Goal: Task Accomplishment & Management: Use online tool/utility

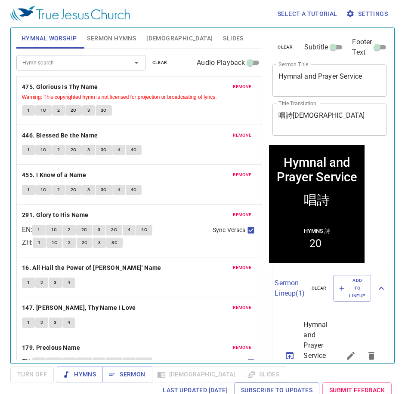
click at [161, 59] on span "clear" at bounding box center [159, 63] width 15 height 8
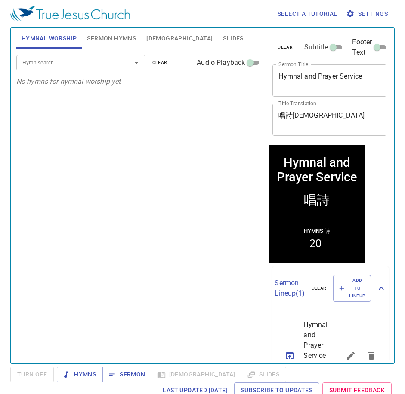
click at [88, 39] on span "Sermon Hymns" at bounding box center [111, 38] width 49 height 11
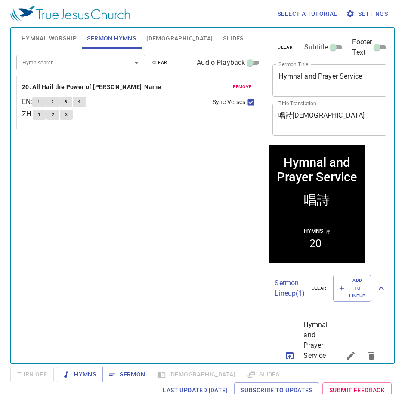
click at [157, 63] on span "clear" at bounding box center [159, 63] width 15 height 8
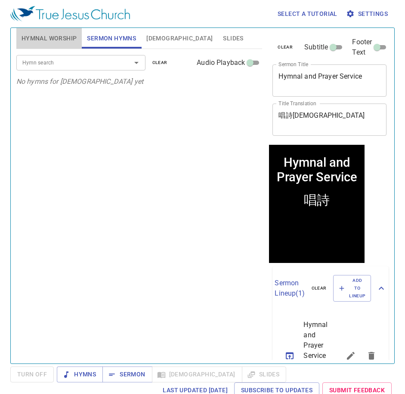
click at [61, 38] on span "Hymnal Worship" at bounding box center [49, 38] width 55 height 11
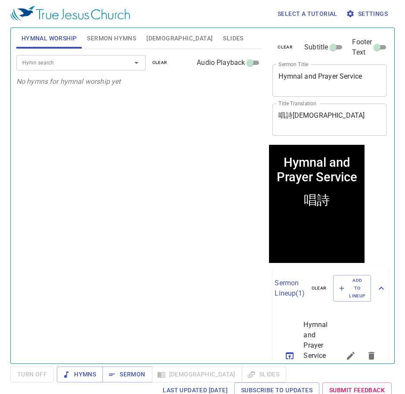
click at [89, 59] on input "Hymn search" at bounding box center [68, 63] width 98 height 10
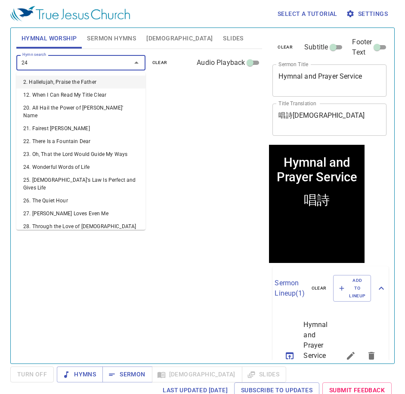
type input "243"
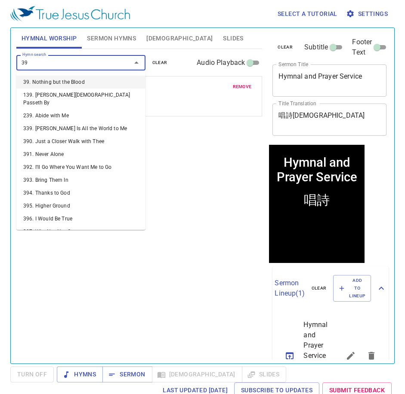
type input "390"
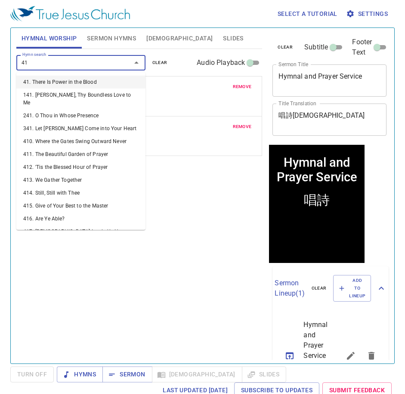
type input "412"
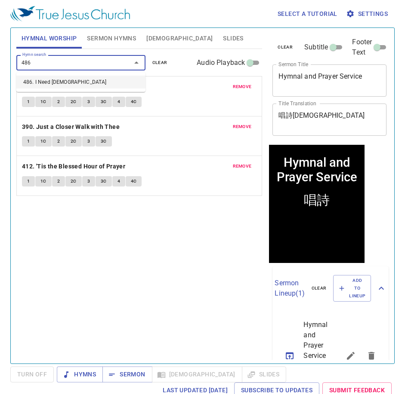
type input "486"
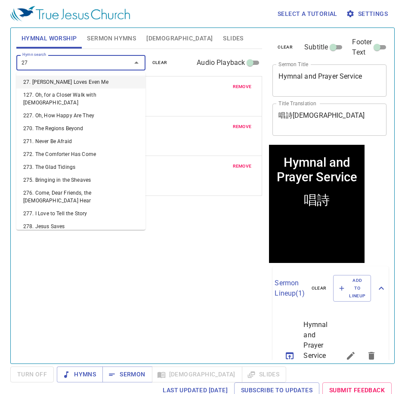
type input "277"
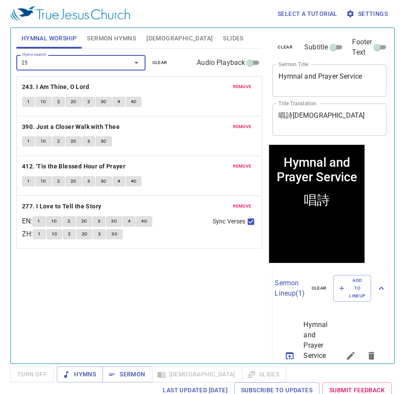
type input "252"
click at [112, 35] on span "Sermon Hymns" at bounding box center [111, 38] width 49 height 11
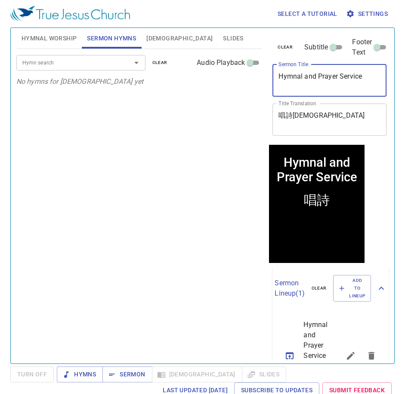
click at [364, 82] on textarea "Hymnal and Prayer Service" at bounding box center [329, 80] width 102 height 16
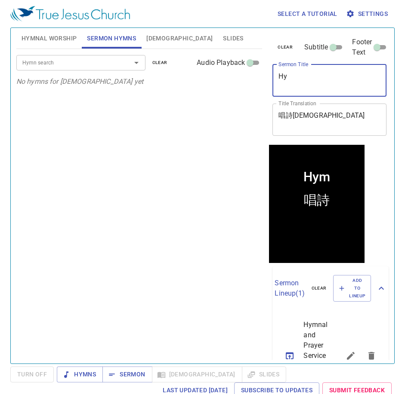
type textarea "H"
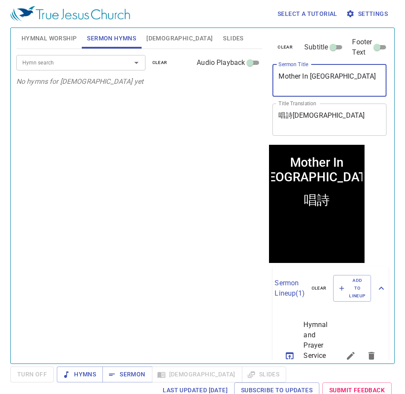
type textarea "Mother In [GEOGRAPHIC_DATA]"
click at [338, 108] on div "唱詩祈禱會 x Title Translation" at bounding box center [329, 120] width 114 height 32
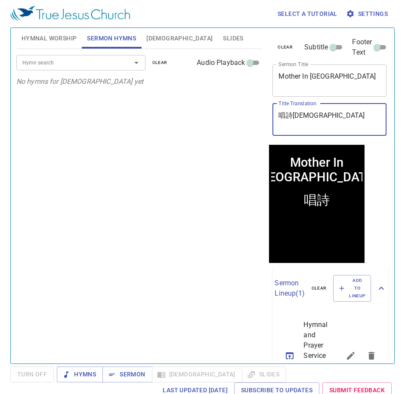
click at [330, 115] on textarea "唱詩祈禱會" at bounding box center [329, 119] width 102 height 16
drag, startPoint x: 330, startPoint y: 115, endPoint x: 270, endPoint y: 115, distance: 60.2
click at [270, 115] on div "clear Subtitle Footer Text Sermon Title Mother In Israel x Sermon Title Title T…" at bounding box center [329, 86] width 120 height 117
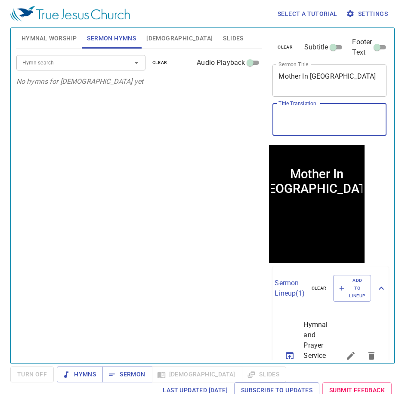
paste textarea "以色列的母"
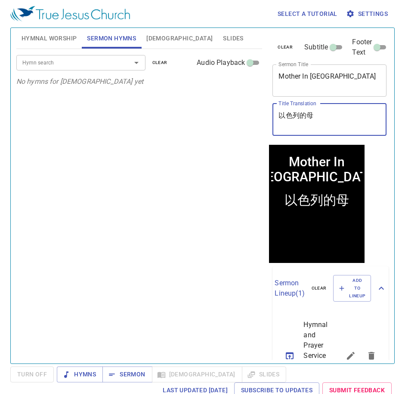
click at [54, 70] on div "Hymn search" at bounding box center [80, 62] width 129 height 15
type textarea "以色列的母"
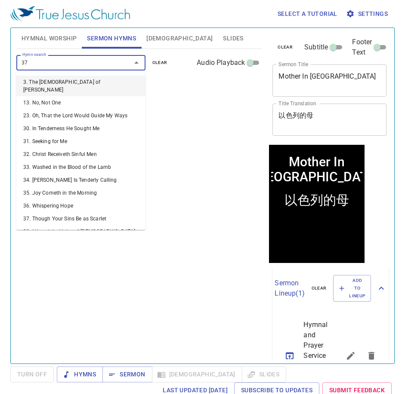
type input "370"
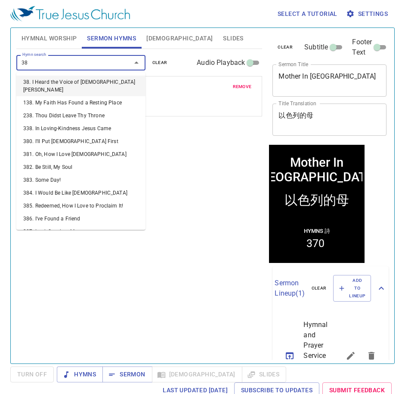
type input "380"
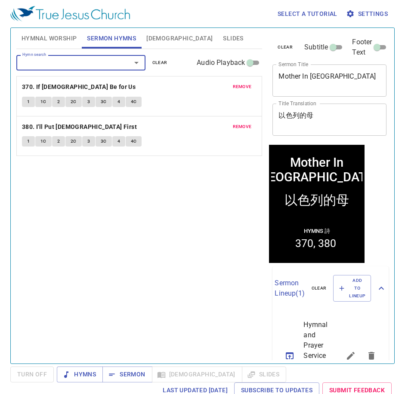
click at [141, 229] on div "Hymn search Hymn search clear Audio Playback remove 370. If God Be for Us 1 1C …" at bounding box center [139, 202] width 246 height 307
click at [55, 35] on span "Hymnal Worship" at bounding box center [49, 38] width 55 height 11
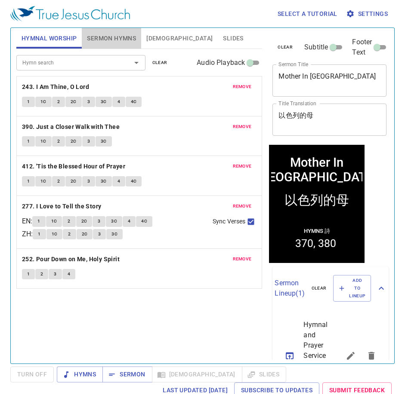
click at [118, 35] on span "Sermon Hymns" at bounding box center [111, 38] width 49 height 11
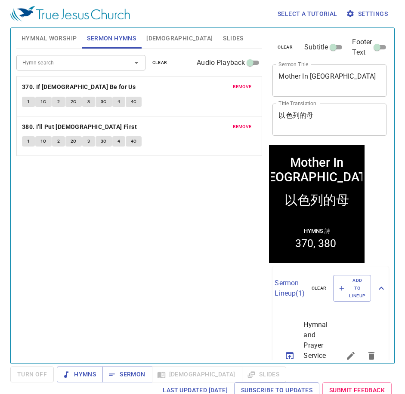
click at [49, 45] on button "Hymnal Worship" at bounding box center [49, 38] width 66 height 21
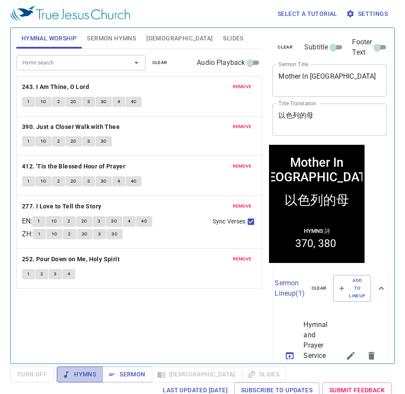
click at [88, 375] on span "Hymns" at bounding box center [80, 374] width 32 height 11
click at [105, 307] on div "Hymn search Hymn search clear Audio Playback remove 243. I Am Thine, O Lord 1 1…" at bounding box center [139, 202] width 246 height 307
click at [86, 378] on span "Hymns" at bounding box center [80, 374] width 32 height 11
click at [86, 369] on span "Hymns" at bounding box center [80, 374] width 32 height 11
click at [108, 371] on icon "button" at bounding box center [112, 375] width 9 height 9
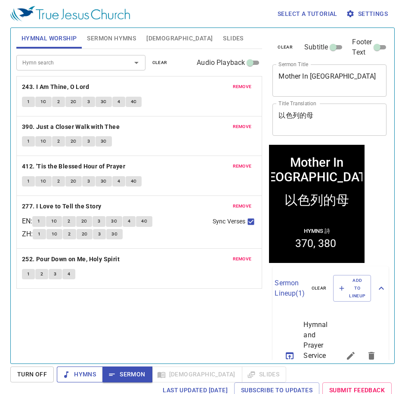
click at [90, 376] on span "Hymns" at bounding box center [80, 374] width 32 height 11
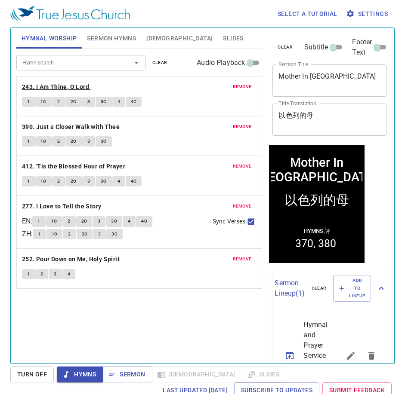
click at [75, 85] on b "243. I Am Thine, O Lord" at bounding box center [55, 87] width 67 height 11
click at [24, 104] on button "1" at bounding box center [28, 102] width 13 height 10
click at [75, 83] on b "243. I Am Thine, O Lord" at bounding box center [55, 87] width 67 height 11
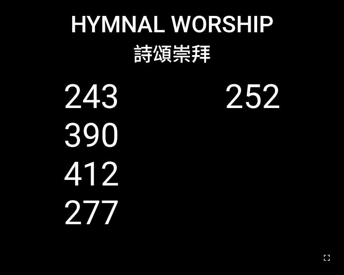
click at [292, 246] on div at bounding box center [172, 257] width 344 height 34
click at [283, 251] on div at bounding box center [172, 257] width 344 height 34
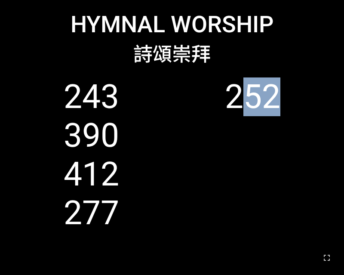
drag, startPoint x: 241, startPoint y: 174, endPoint x: 300, endPoint y: 129, distance: 74.8
click at [300, 129] on ol "243 390 412 277 252" at bounding box center [172, 167] width 323 height 181
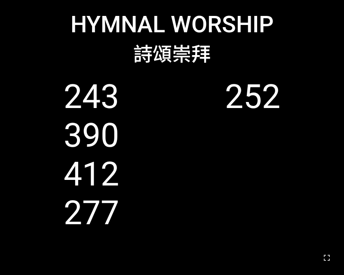
click at [295, 18] on div "Hymnal Worship" at bounding box center [172, 25] width 323 height 28
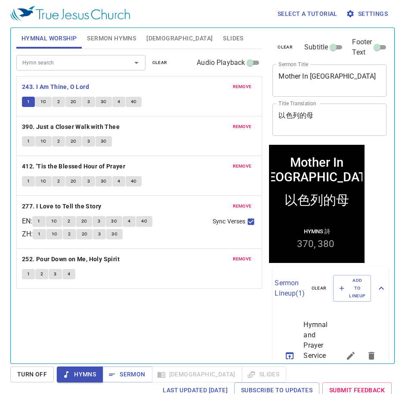
click at [352, 70] on div "Mother In Israel x Sermon Title" at bounding box center [329, 81] width 114 height 32
click at [344, 131] on div "以色列的母 x Title Translation" at bounding box center [329, 120] width 114 height 32
click at [107, 326] on div "Hymn search Hymn search clear Audio Playback remove 243. I Am Thine, O Lord 1 1…" at bounding box center [139, 202] width 246 height 307
click at [114, 85] on p "243. I Am Thine, O Lord" at bounding box center [139, 87] width 235 height 11
click at [122, 370] on span "Sermon" at bounding box center [127, 374] width 36 height 11
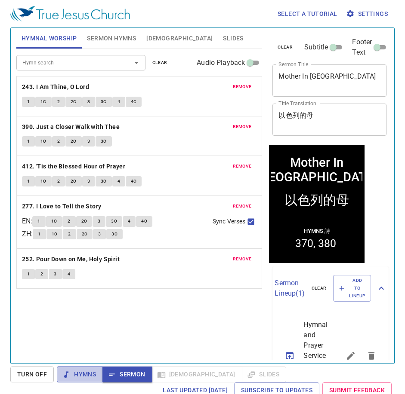
click at [83, 370] on span "Hymns" at bounding box center [80, 374] width 32 height 11
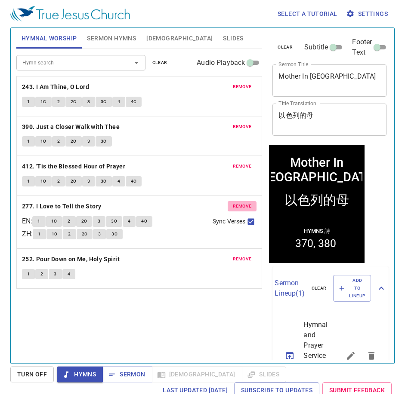
click at [245, 204] on span "remove" at bounding box center [242, 207] width 19 height 8
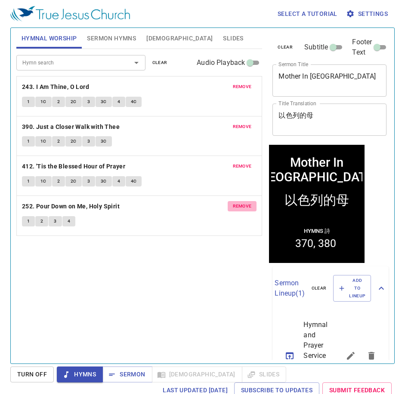
click at [245, 204] on span "remove" at bounding box center [242, 207] width 19 height 8
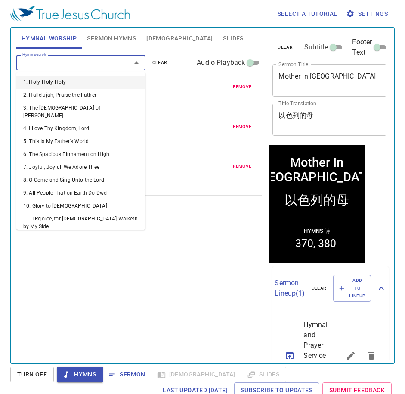
click at [71, 63] on input "Hymn search" at bounding box center [68, 63] width 98 height 10
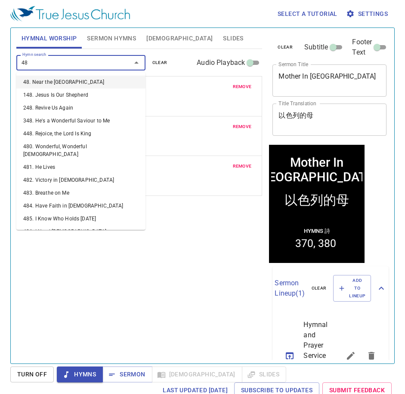
type input "486"
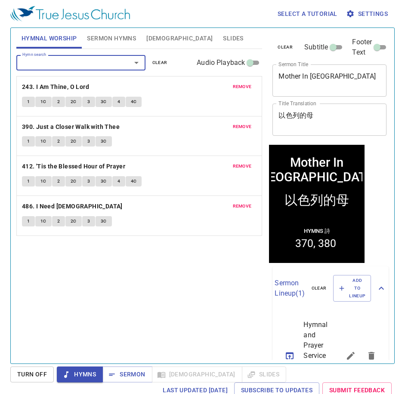
click at [71, 63] on input "Hymn search" at bounding box center [68, 63] width 98 height 10
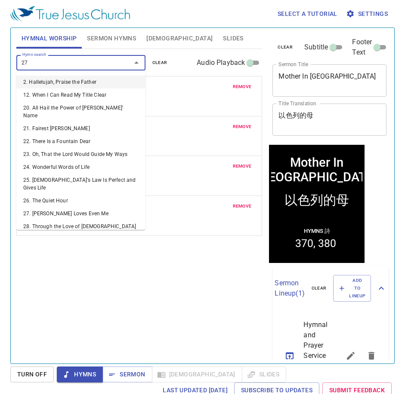
type input "277"
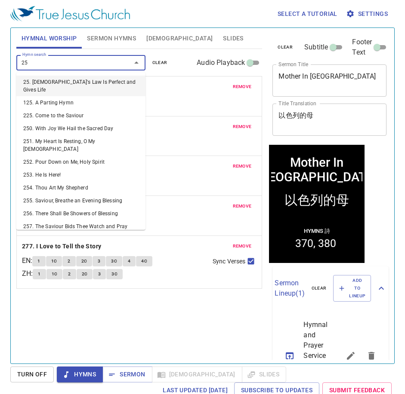
type input "252"
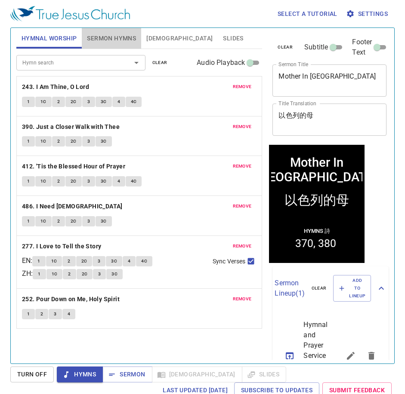
click at [108, 37] on span "Sermon Hymns" at bounding box center [111, 38] width 49 height 11
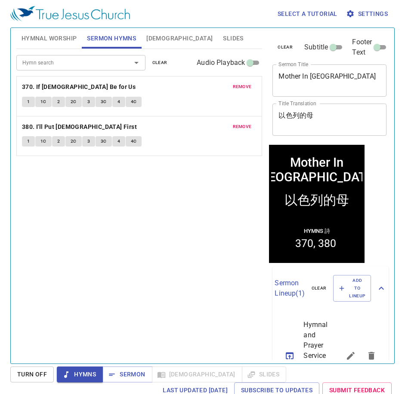
click at [44, 36] on span "Hymnal Worship" at bounding box center [49, 38] width 55 height 11
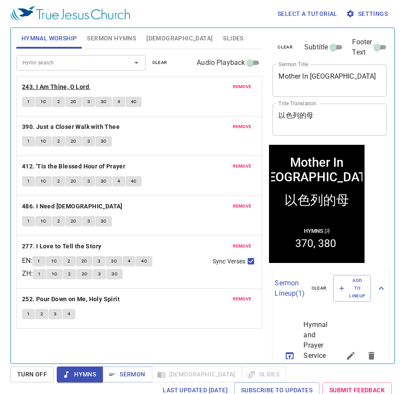
click at [68, 83] on b "243. I Am Thine, O Lord" at bounding box center [55, 87] width 67 height 11
click at [31, 99] on button "1" at bounding box center [28, 102] width 13 height 10
click at [48, 101] on button "1C" at bounding box center [43, 102] width 16 height 10
click at [104, 98] on span "3C" at bounding box center [104, 102] width 6 height 8
click at [154, 99] on div "1 1C 2 2C 3 3C 4 4C" at bounding box center [139, 103] width 235 height 12
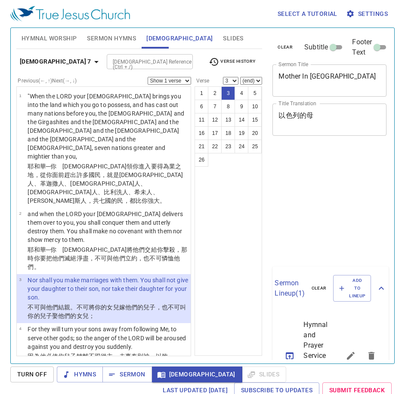
select select "3"
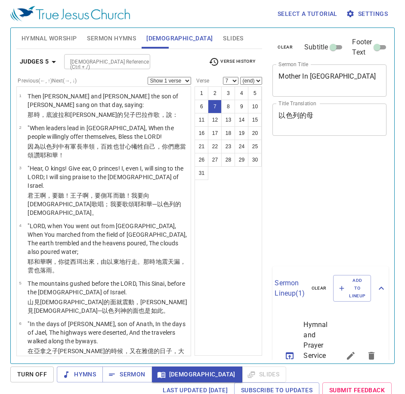
select select "7"
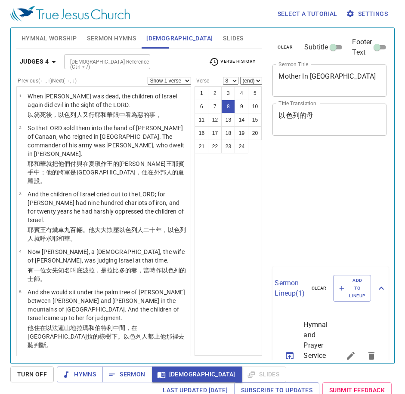
select select "8"
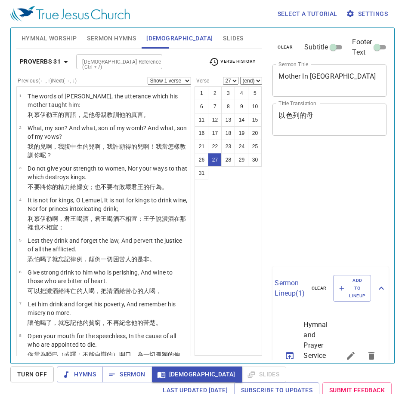
select select "27"
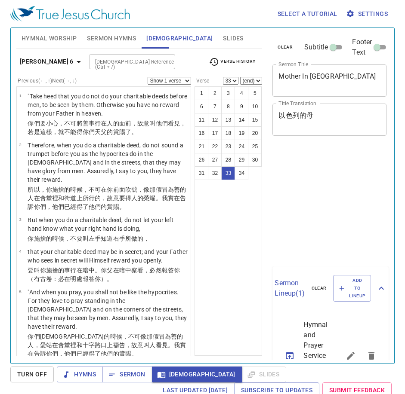
select select "33"
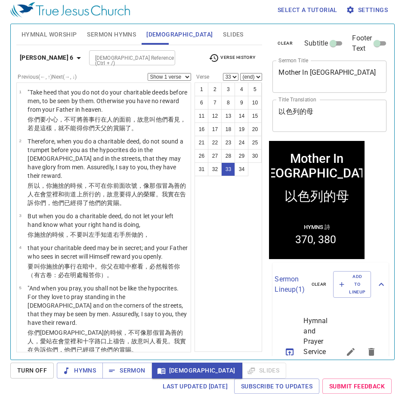
scroll to position [1259, 0]
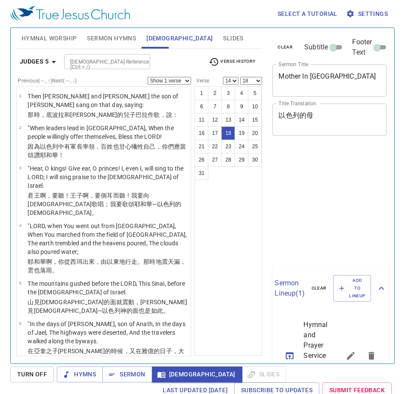
select select "14"
select select "18"
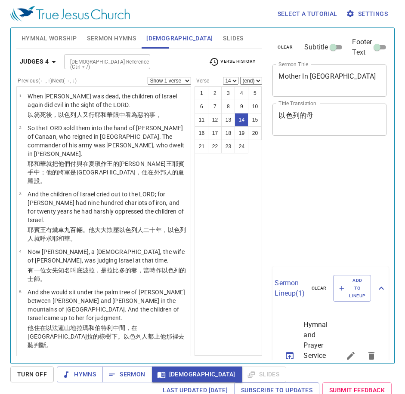
select select "14"
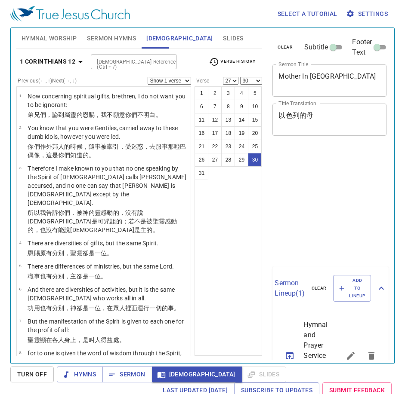
select select "27"
select select "30"
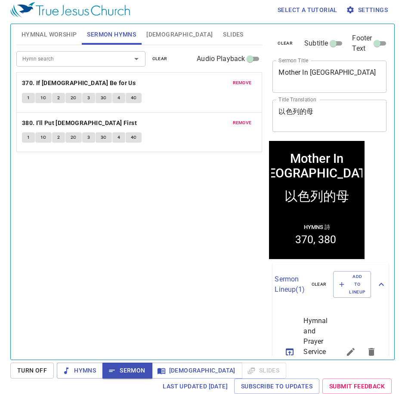
scroll to position [4, 0]
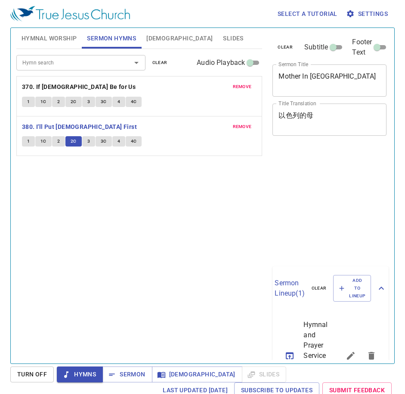
scroll to position [4, 0]
